Goal: Information Seeking & Learning: Find specific fact

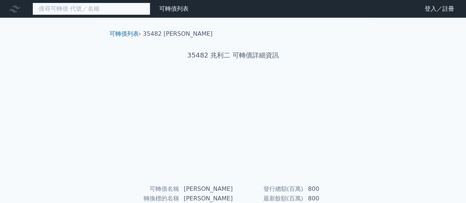
click at [108, 8] on input at bounding box center [91, 9] width 118 height 13
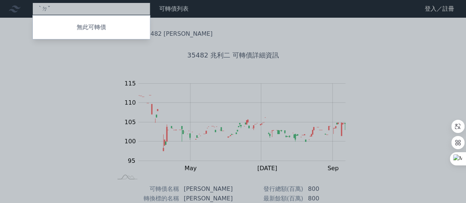
type input "ˋ"
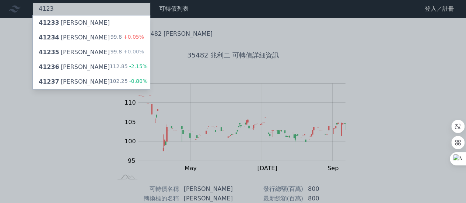
type input "4123"
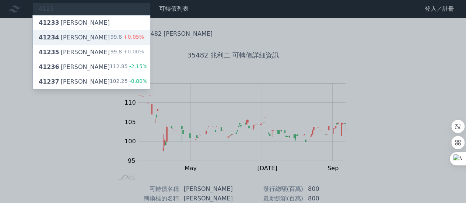
click at [98, 38] on div "41234 晟德四 99.8 +0.05%" at bounding box center [91, 37] width 117 height 15
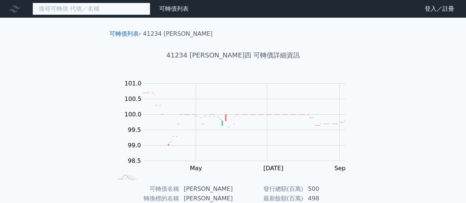
click at [90, 8] on input at bounding box center [91, 9] width 118 height 13
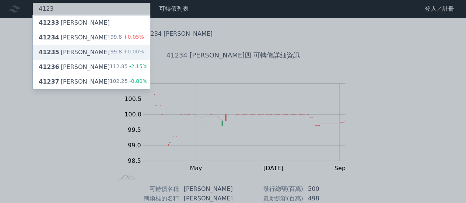
type input "4123"
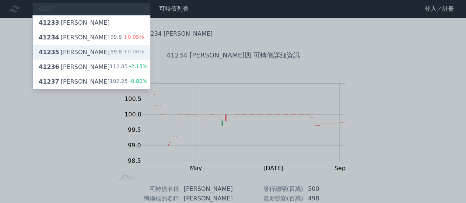
click at [107, 46] on div "41235 晟德五 99.8 +0.00%" at bounding box center [91, 52] width 117 height 15
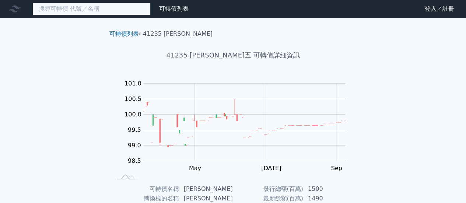
click at [114, 9] on input at bounding box center [91, 9] width 118 height 13
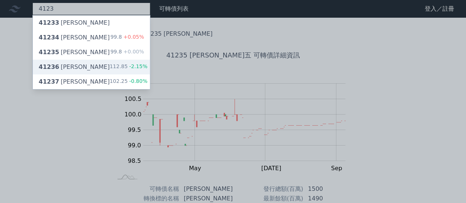
type input "4123"
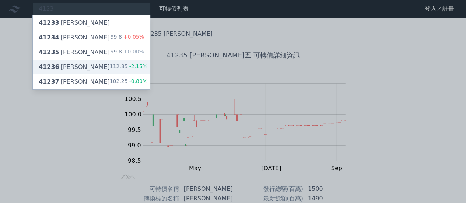
click at [122, 65] on div "112.85 -2.15%" at bounding box center [129, 67] width 38 height 9
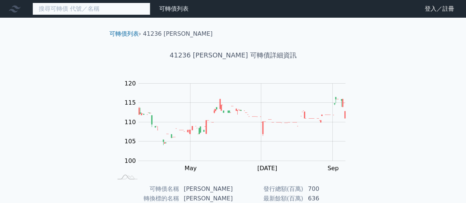
click at [120, 5] on input at bounding box center [91, 9] width 118 height 13
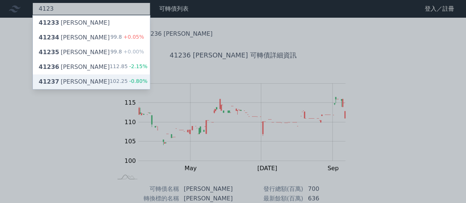
type input "4123"
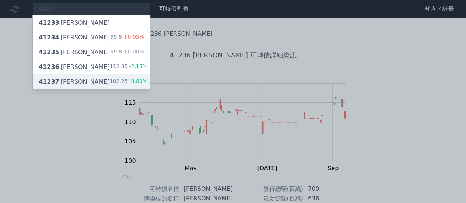
click at [103, 76] on div "41237 晟德七 102.25 -0.80%" at bounding box center [91, 81] width 117 height 15
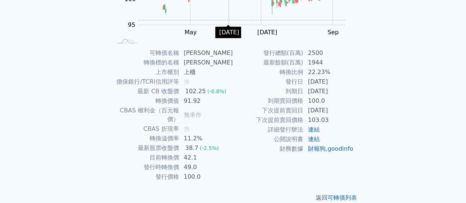
scroll to position [138, 0]
